Goal: Use online tool/utility: Use online tool/utility

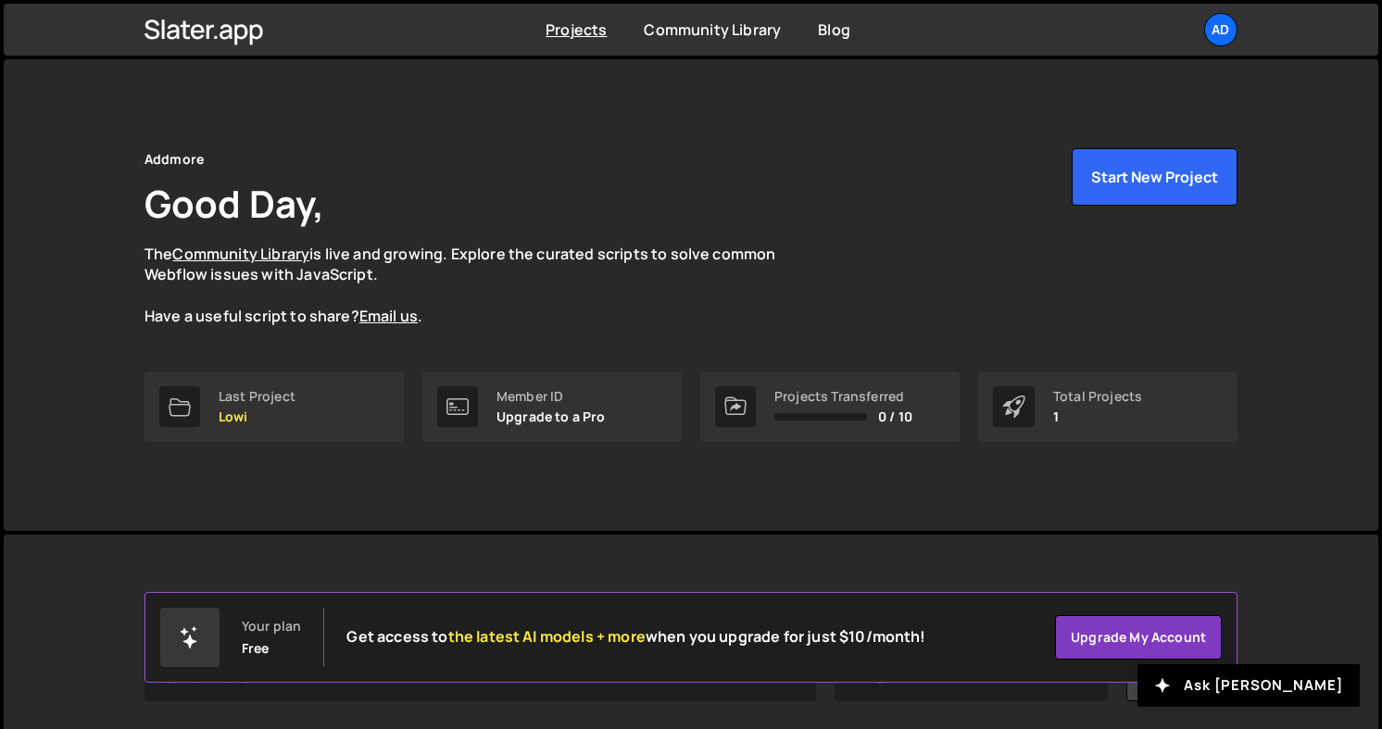
scroll to position [224, 0]
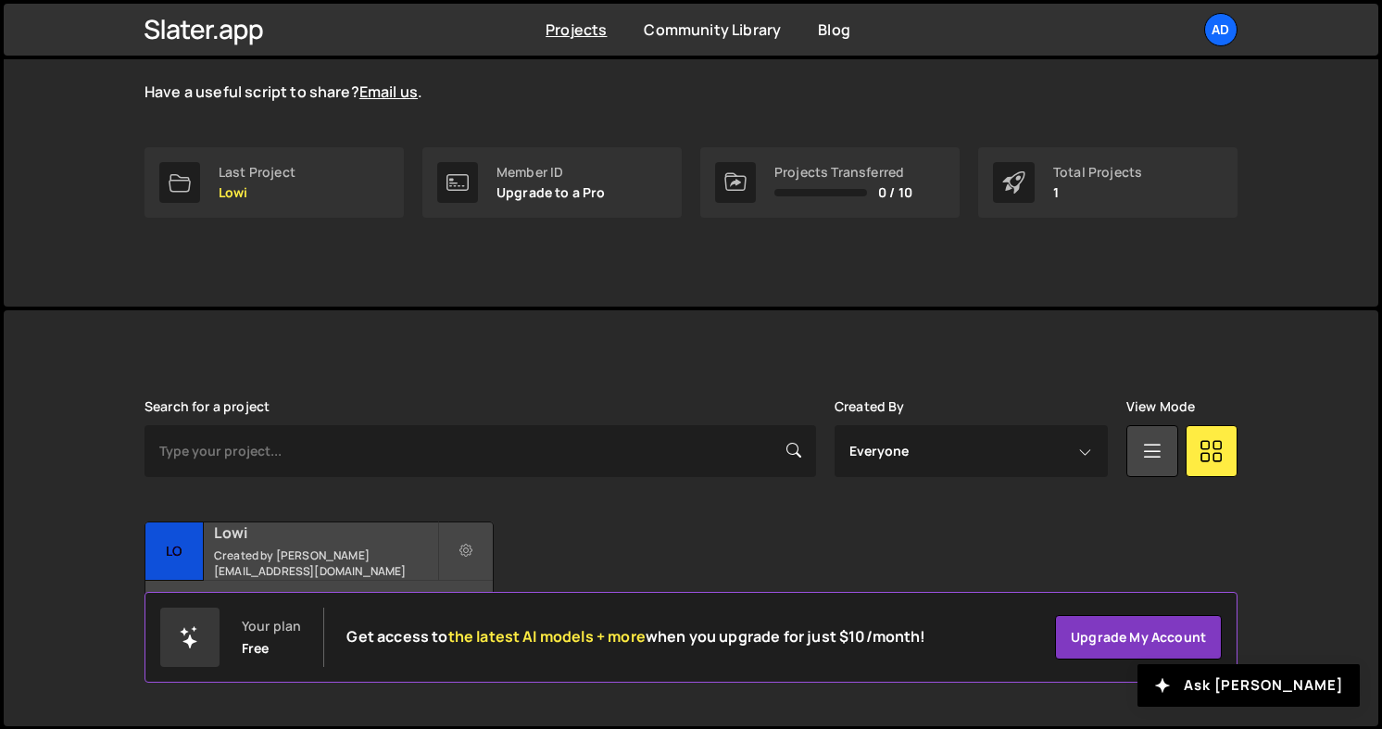
click at [369, 540] on h2 "Lowi" at bounding box center [325, 532] width 223 height 20
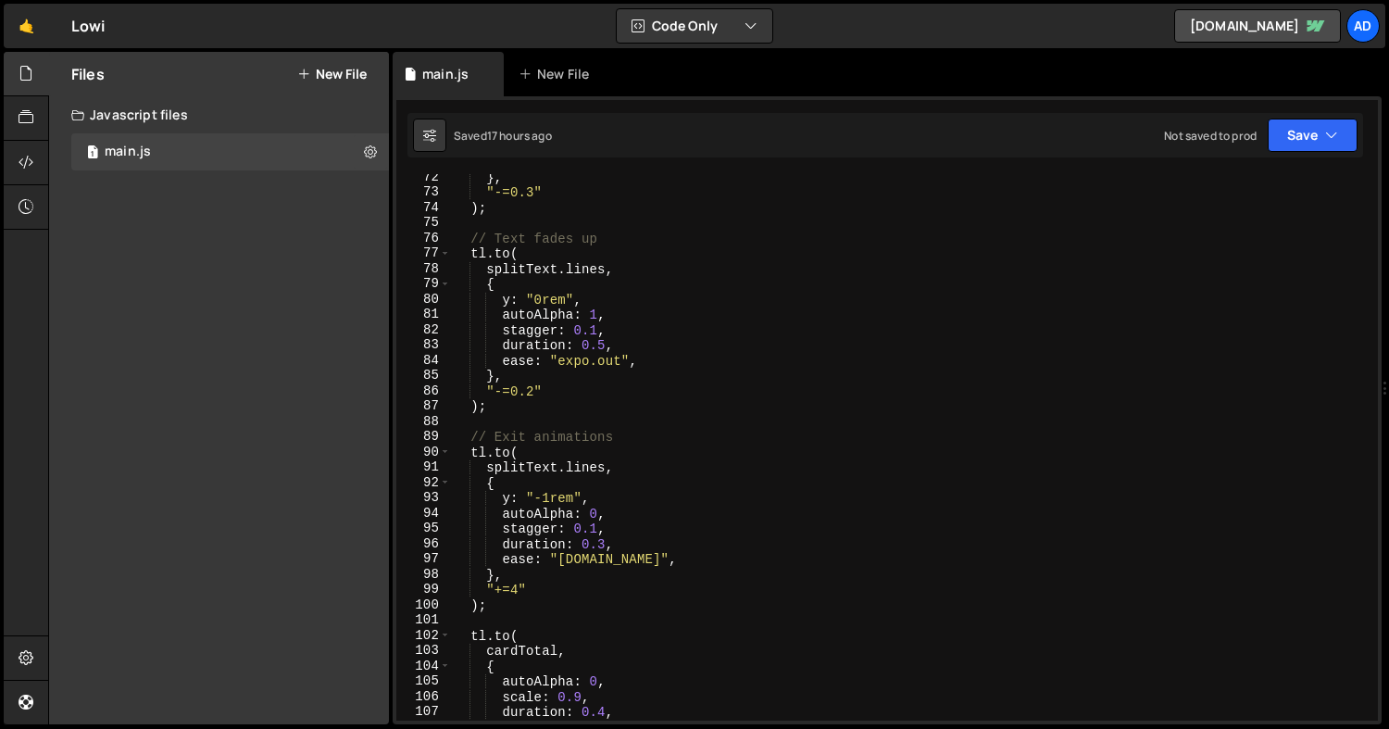
scroll to position [1089, 0]
click at [517, 590] on div "} , "-=0.3" ) ; // Text fades up tl . to ( splitText . lines , { y : "0rem" , a…" at bounding box center [911, 457] width 920 height 577
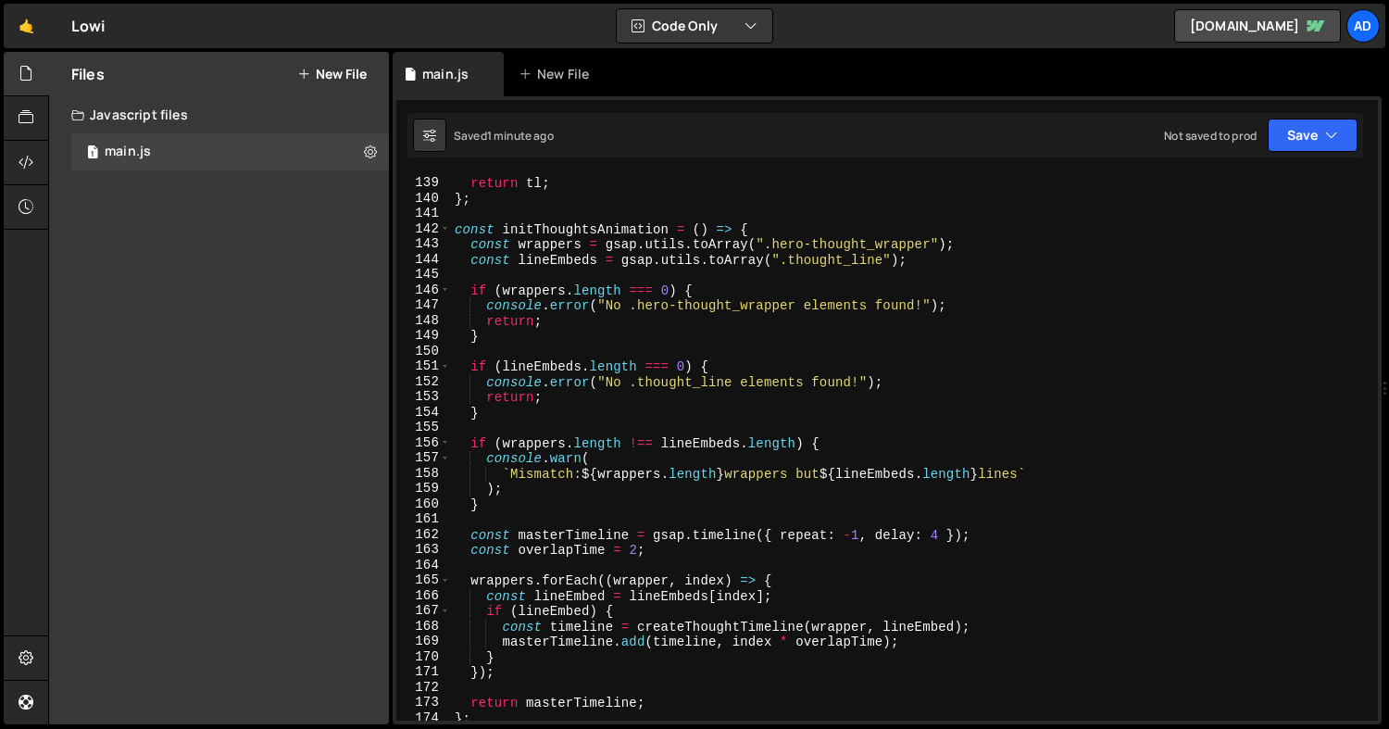
scroll to position [2177, 0]
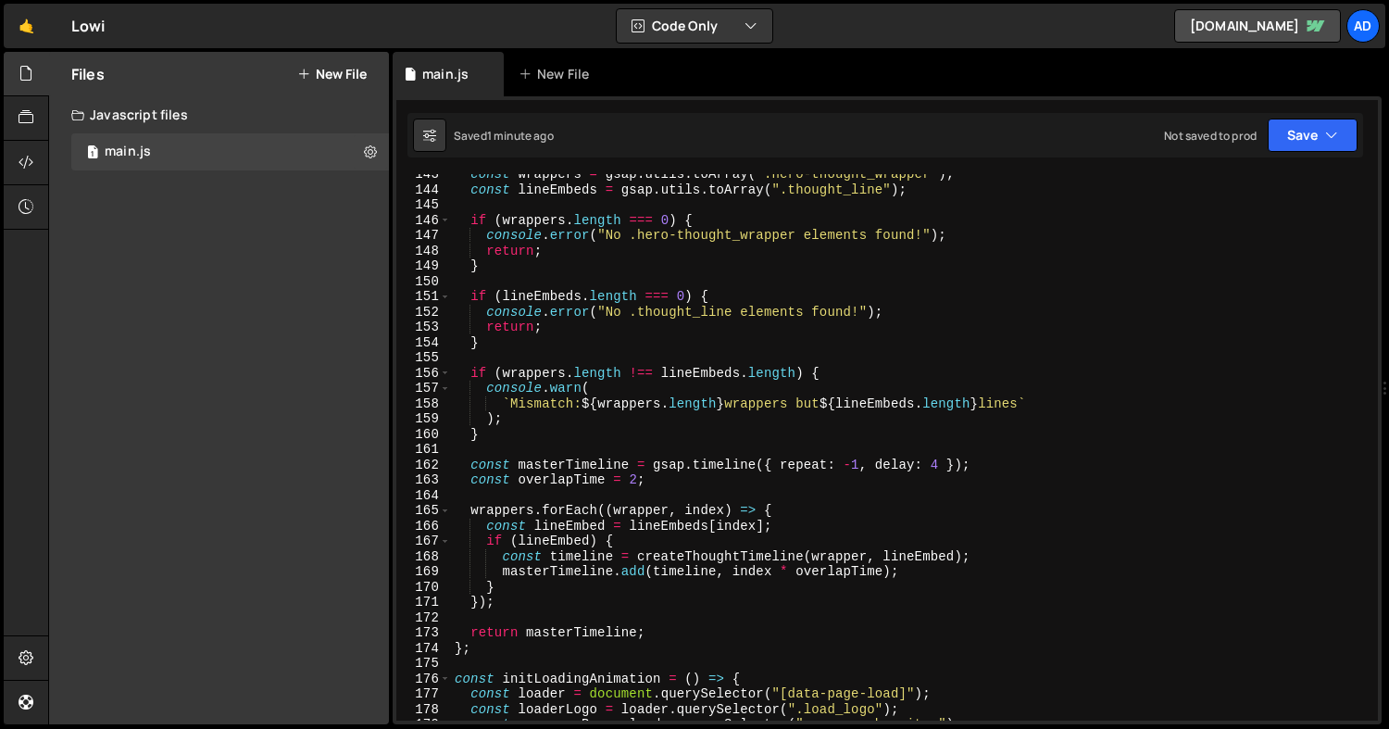
click at [634, 477] on div "const wrappers = gsap . utils . toArray ( ".hero-thought_wrapper" ) ; const lin…" at bounding box center [911, 455] width 920 height 577
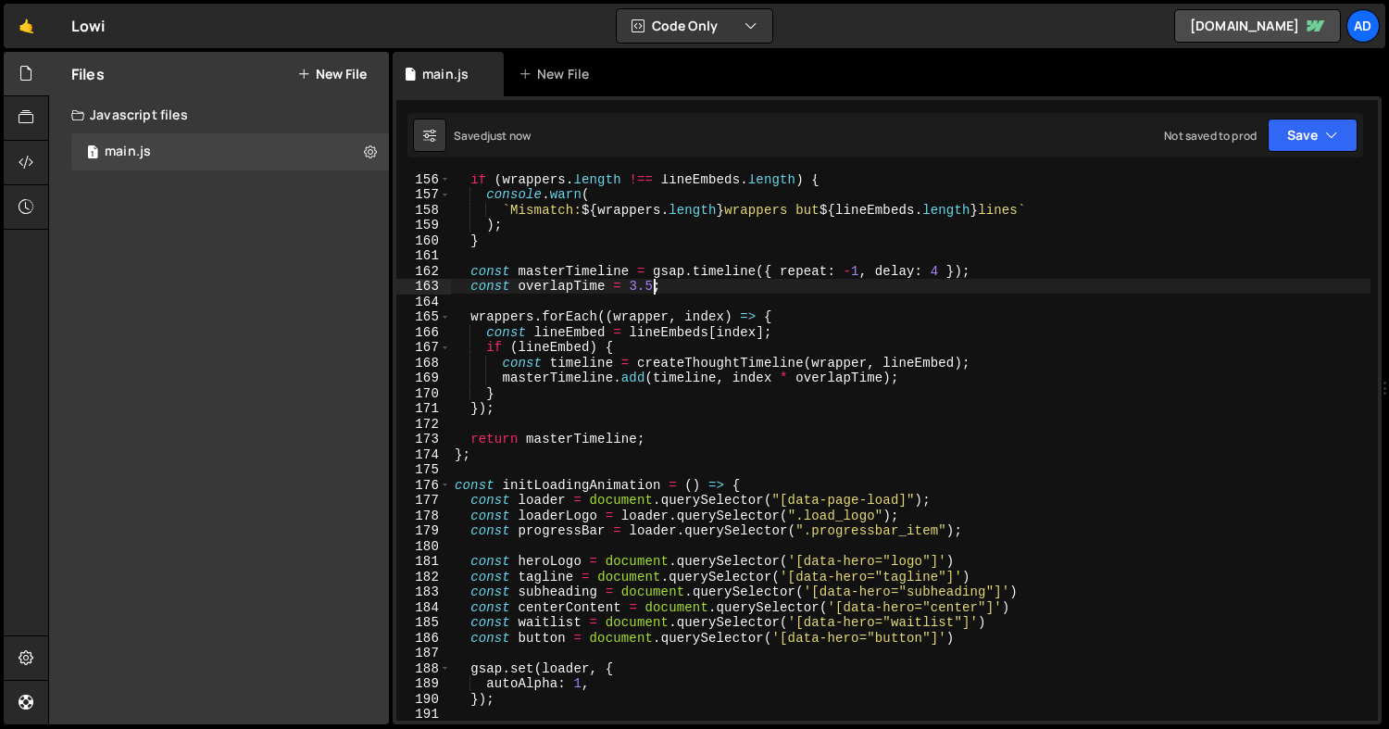
scroll to position [2362, 0]
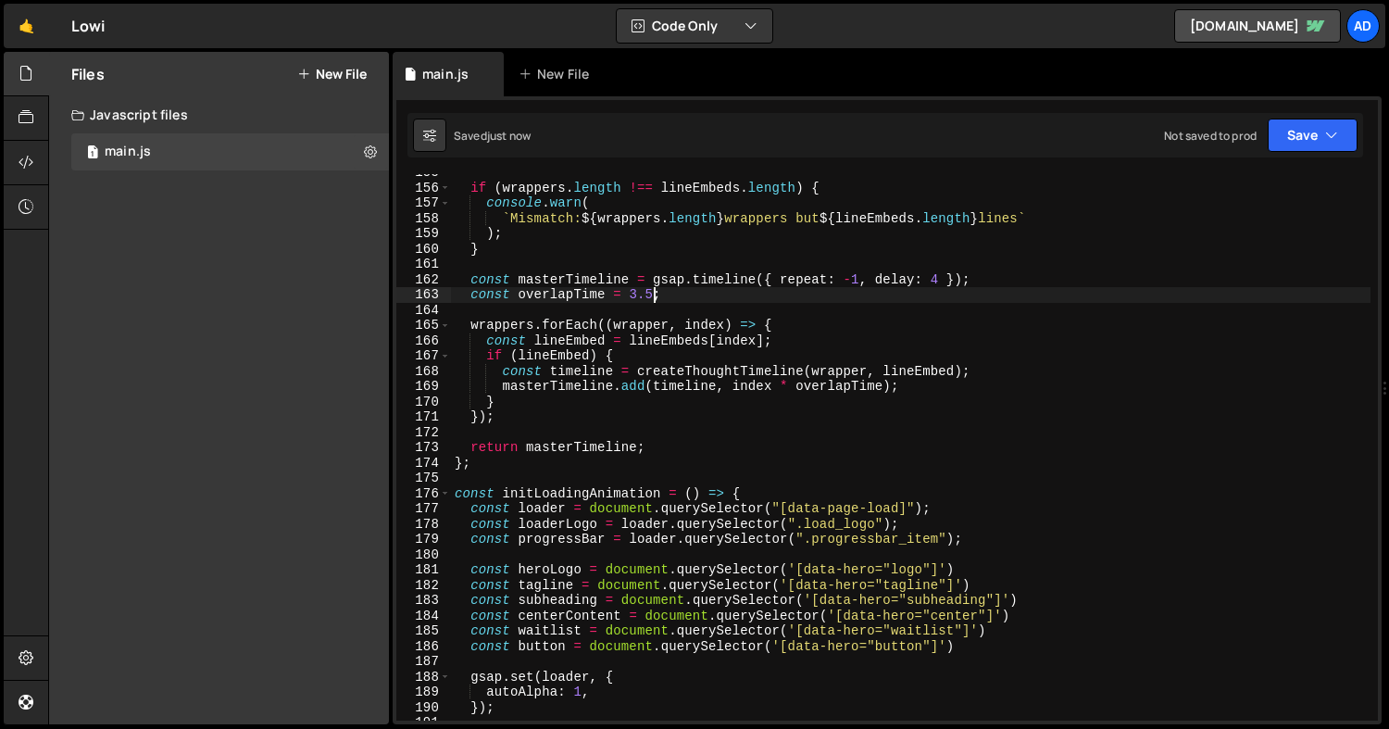
type textarea "const overlapTime = 3.5;"
